Goal: Task Accomplishment & Management: Use online tool/utility

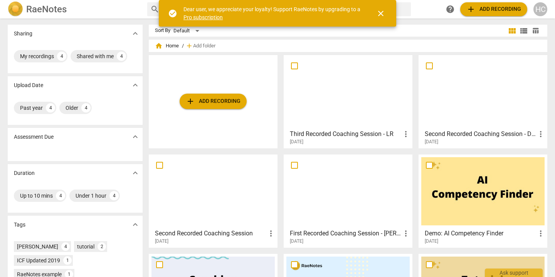
click at [492, 10] on span "add Add recording" at bounding box center [494, 9] width 55 height 9
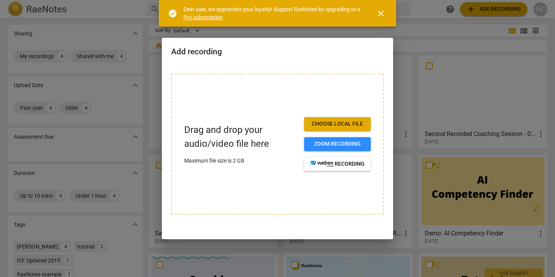
click at [351, 122] on span "Choose local file" at bounding box center [337, 124] width 54 height 8
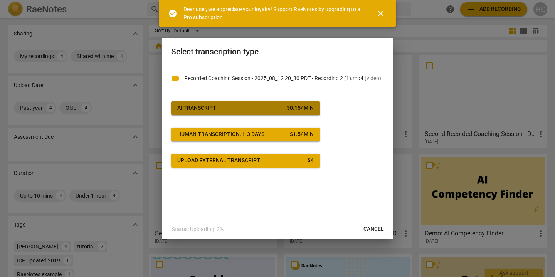
click at [246, 103] on button "AI Transcript $ 0.15 / min" at bounding box center [245, 108] width 149 height 14
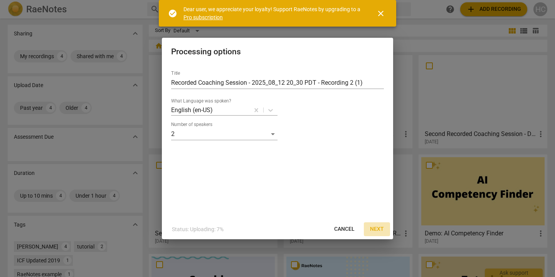
click at [374, 228] on span "Next" at bounding box center [377, 230] width 14 height 8
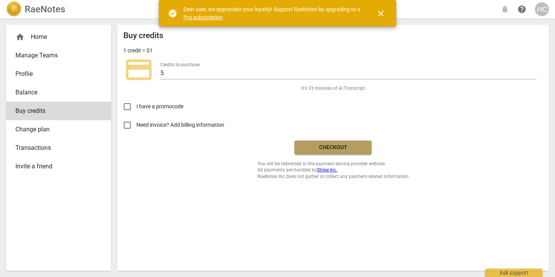
click at [333, 144] on span "Checkout" at bounding box center [333, 148] width 65 height 8
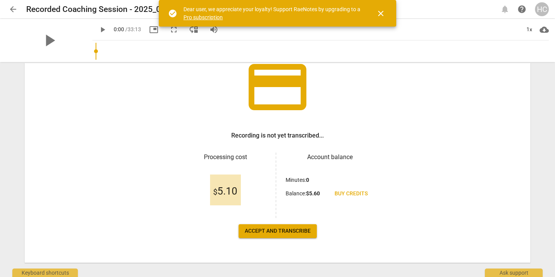
scroll to position [71, 0]
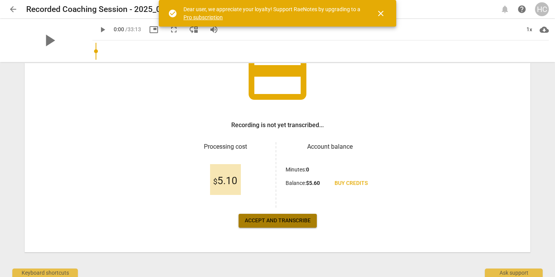
click at [305, 223] on span "Accept and transcribe" at bounding box center [278, 221] width 66 height 8
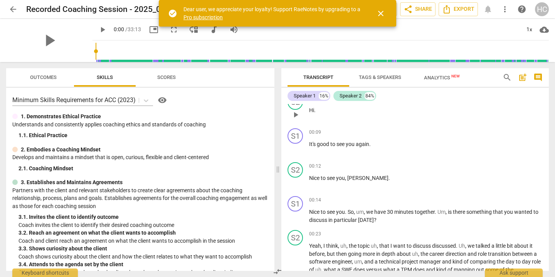
scroll to position [0, 0]
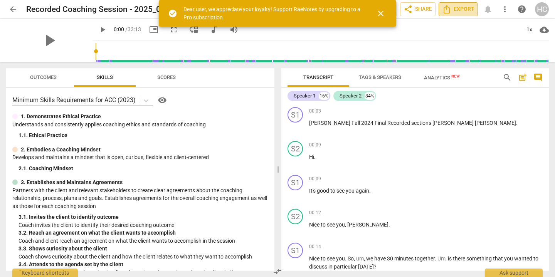
click at [449, 10] on icon "Export" at bounding box center [446, 9] width 9 height 9
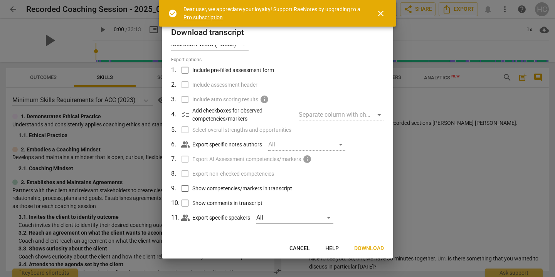
scroll to position [15, 0]
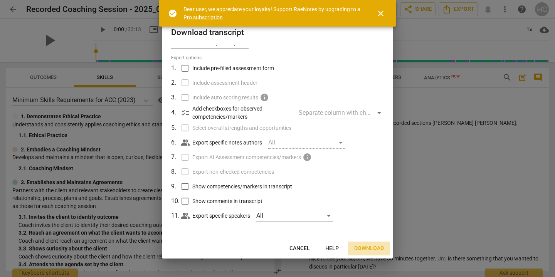
click at [371, 246] on span "Download" at bounding box center [369, 249] width 30 height 8
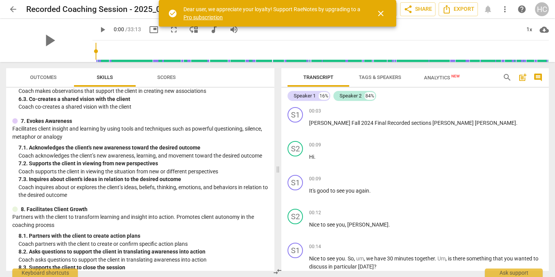
scroll to position [437, 0]
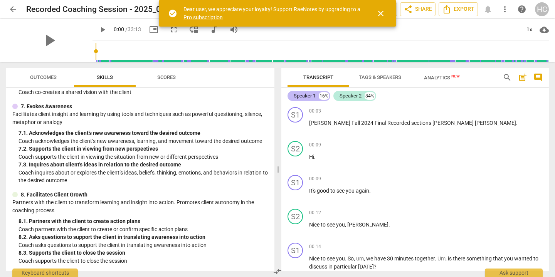
click at [301, 99] on div "Speaker 1" at bounding box center [305, 96] width 22 height 8
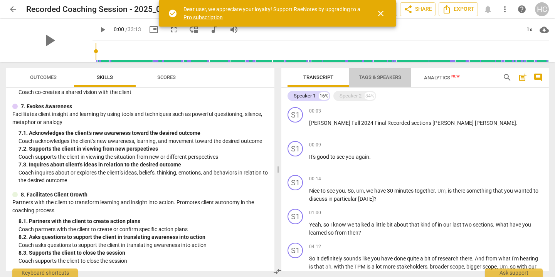
click at [377, 77] on span "Tags & Speakers" at bounding box center [380, 77] width 42 height 6
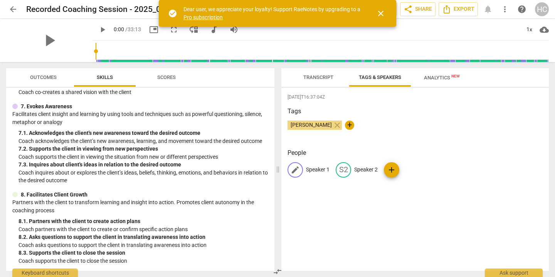
click at [312, 171] on p "Speaker 1" at bounding box center [318, 170] width 24 height 8
type input "Coach"
click at [409, 172] on p "Speaker 2" at bounding box center [416, 170] width 24 height 8
type input "Coachee"
click at [486, 214] on div "[DATE]T16:37:04Z Tags [PERSON_NAME] close + People CO Coach edit Coachee delete…" at bounding box center [415, 179] width 268 height 183
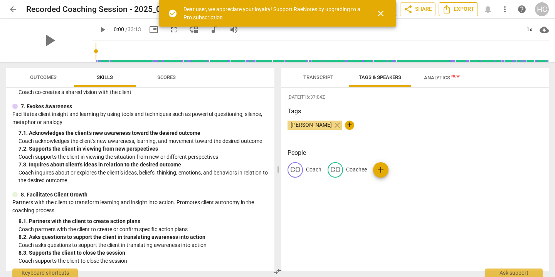
click at [455, 13] on span "Export" at bounding box center [458, 9] width 32 height 9
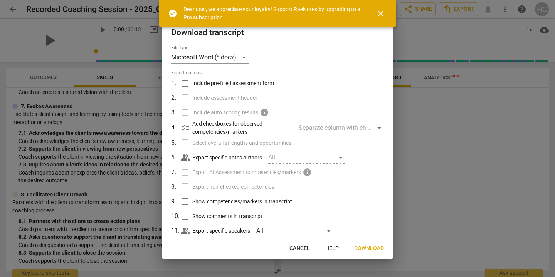
click at [362, 249] on span "Download" at bounding box center [369, 249] width 30 height 8
